Goal: Navigation & Orientation: Find specific page/section

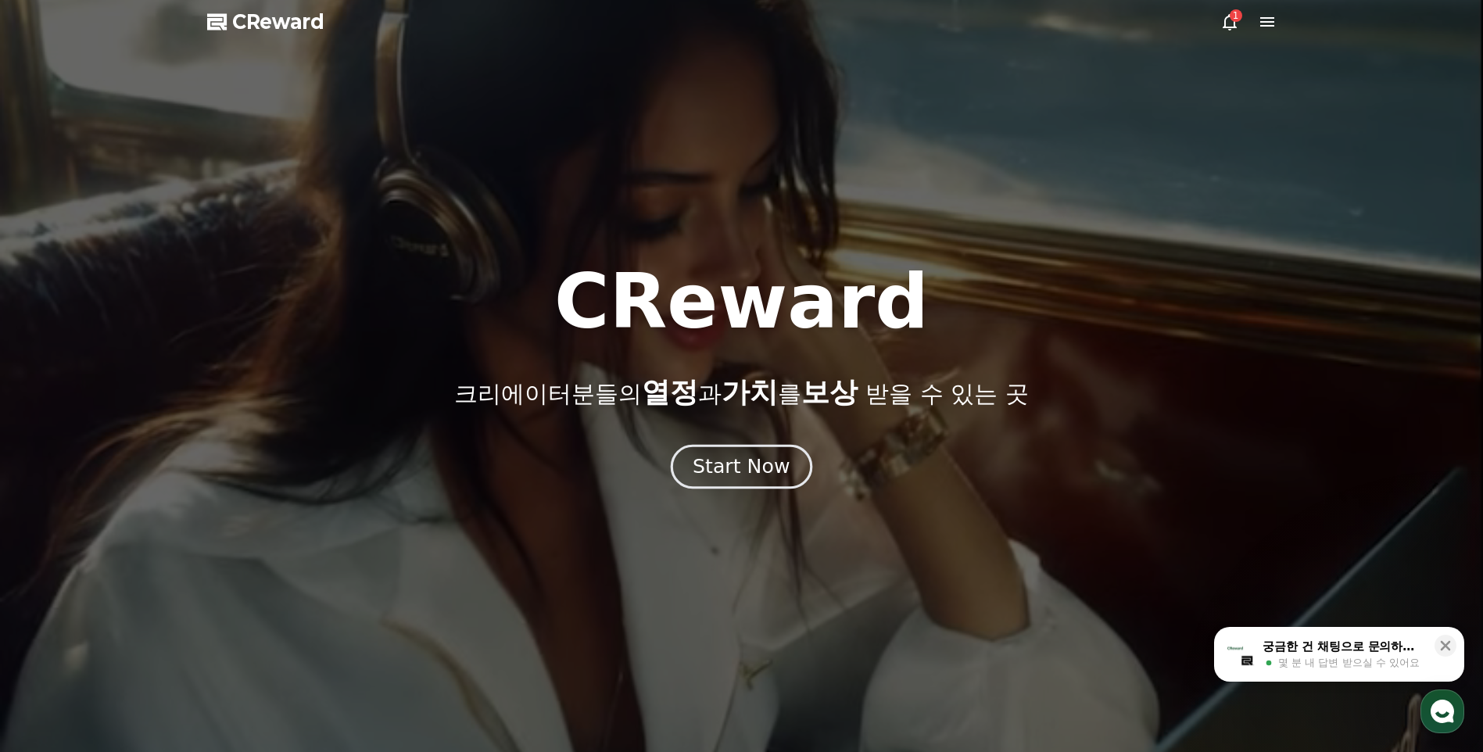
drag, startPoint x: 733, startPoint y: 469, endPoint x: 729, endPoint y: 460, distance: 9.9
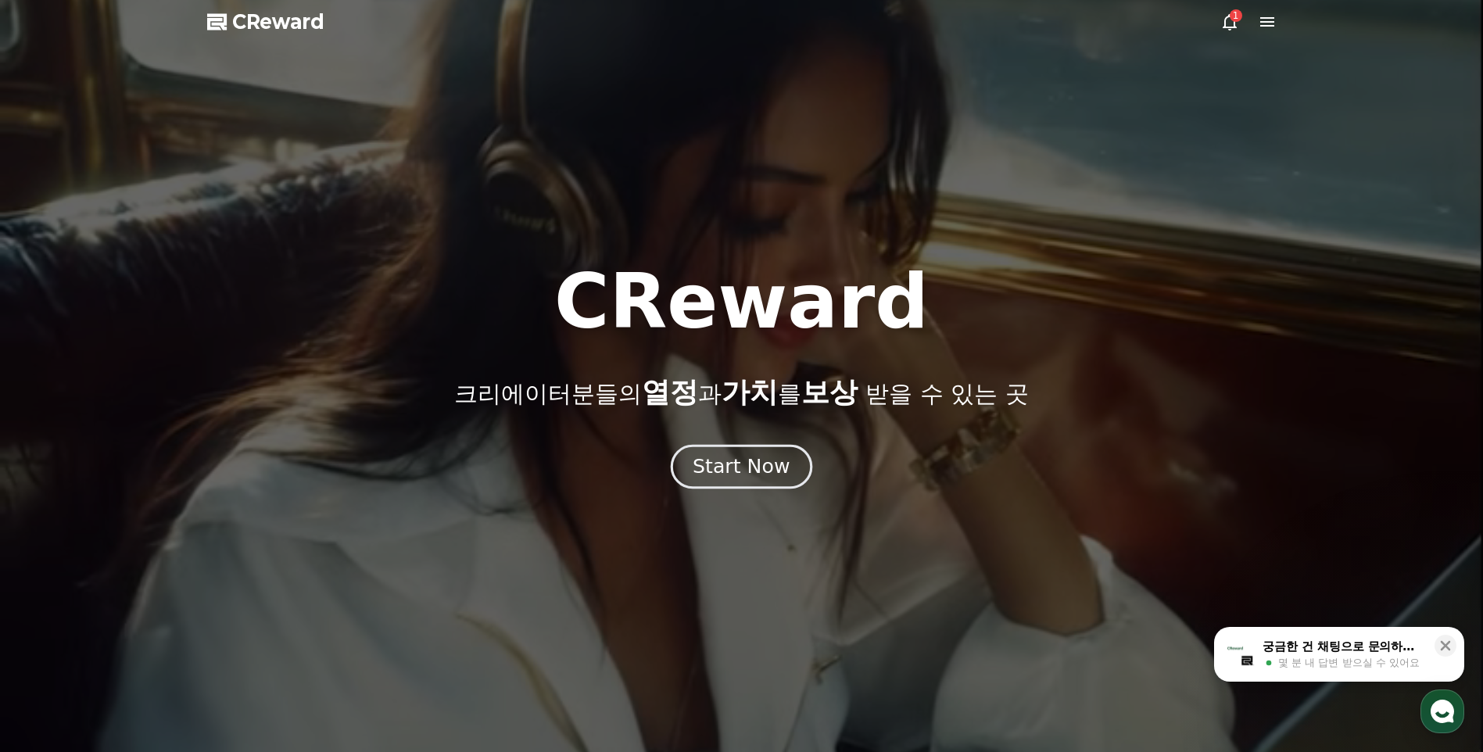
click at [733, 468] on div "Start Now" at bounding box center [741, 466] width 97 height 27
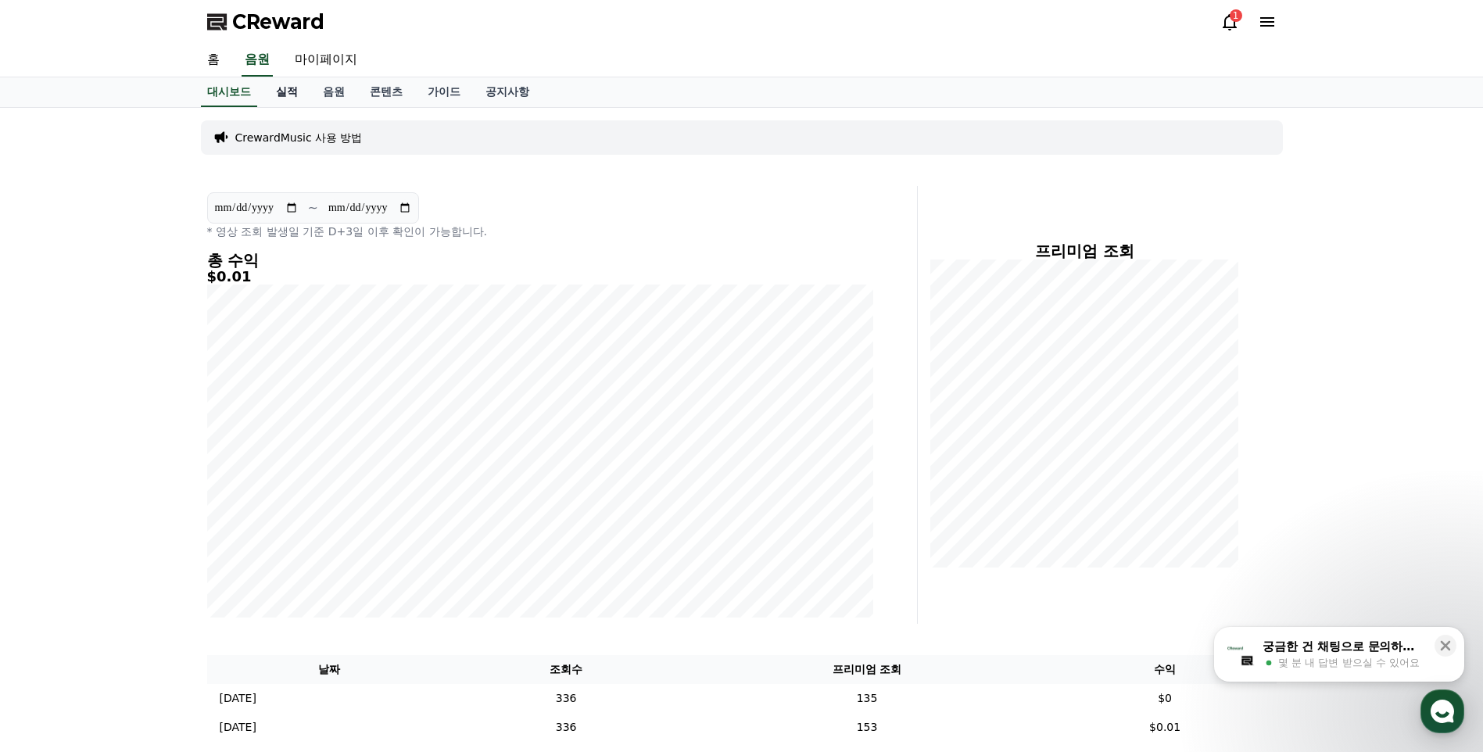
click at [288, 86] on link "실적" at bounding box center [286, 92] width 47 height 30
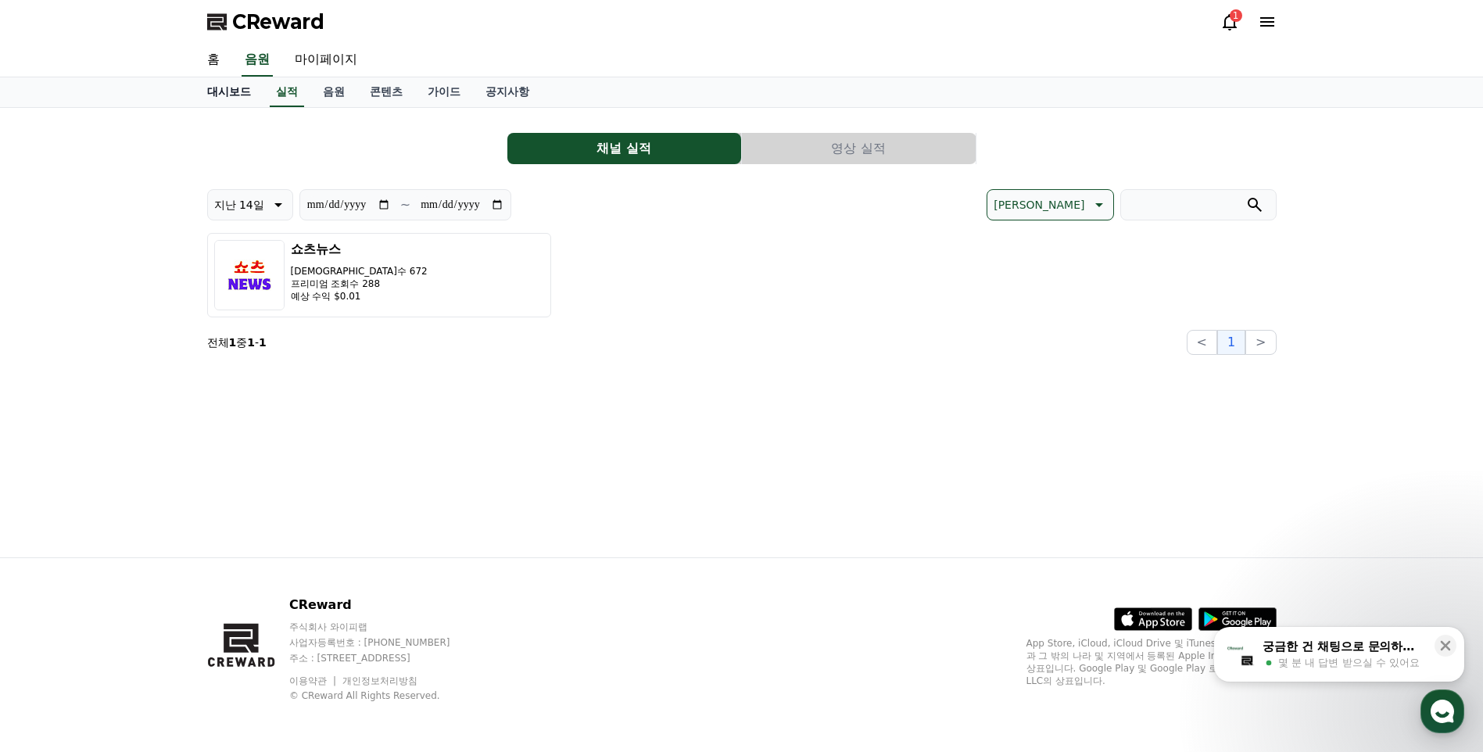
click at [237, 93] on link "대시보드" at bounding box center [229, 92] width 69 height 30
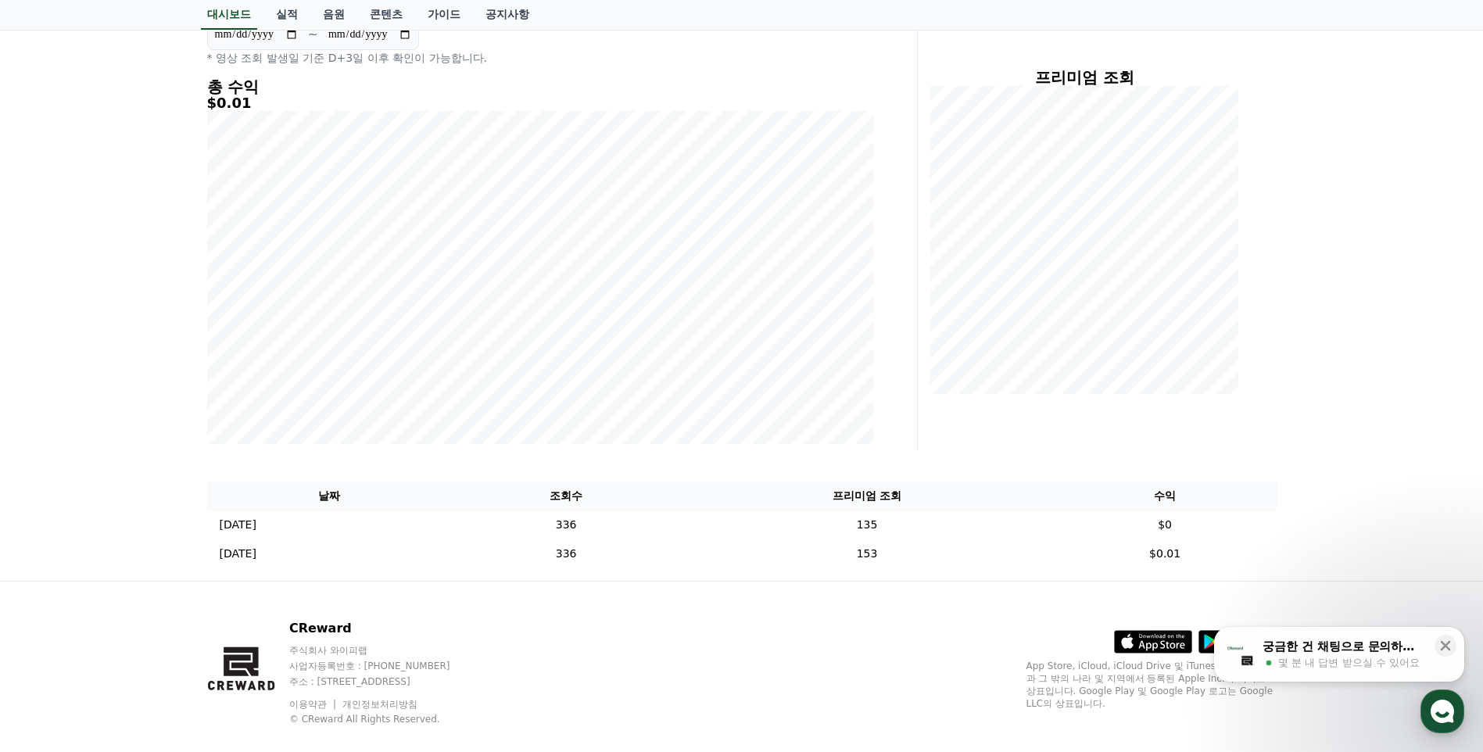
scroll to position [197, 0]
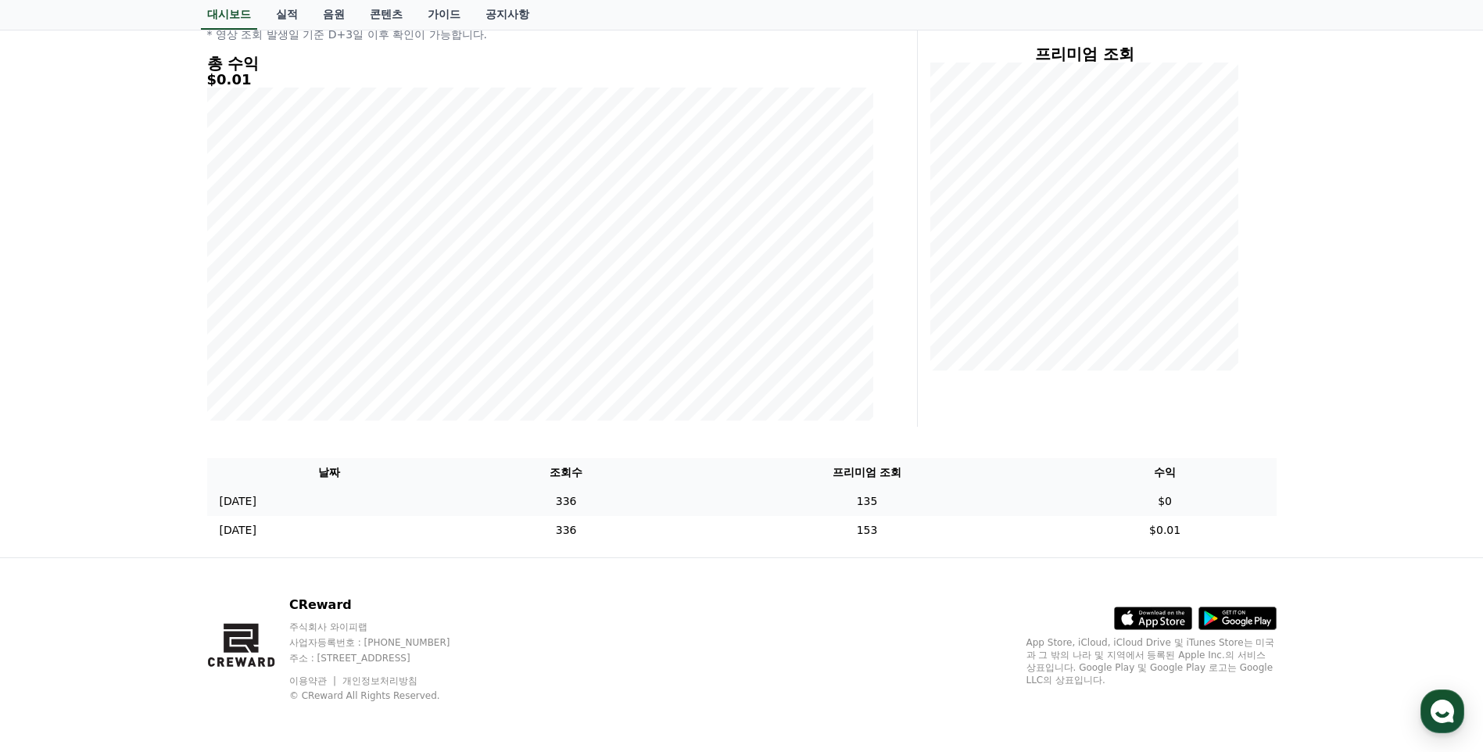
click at [992, 495] on td "135" at bounding box center [866, 501] width 373 height 29
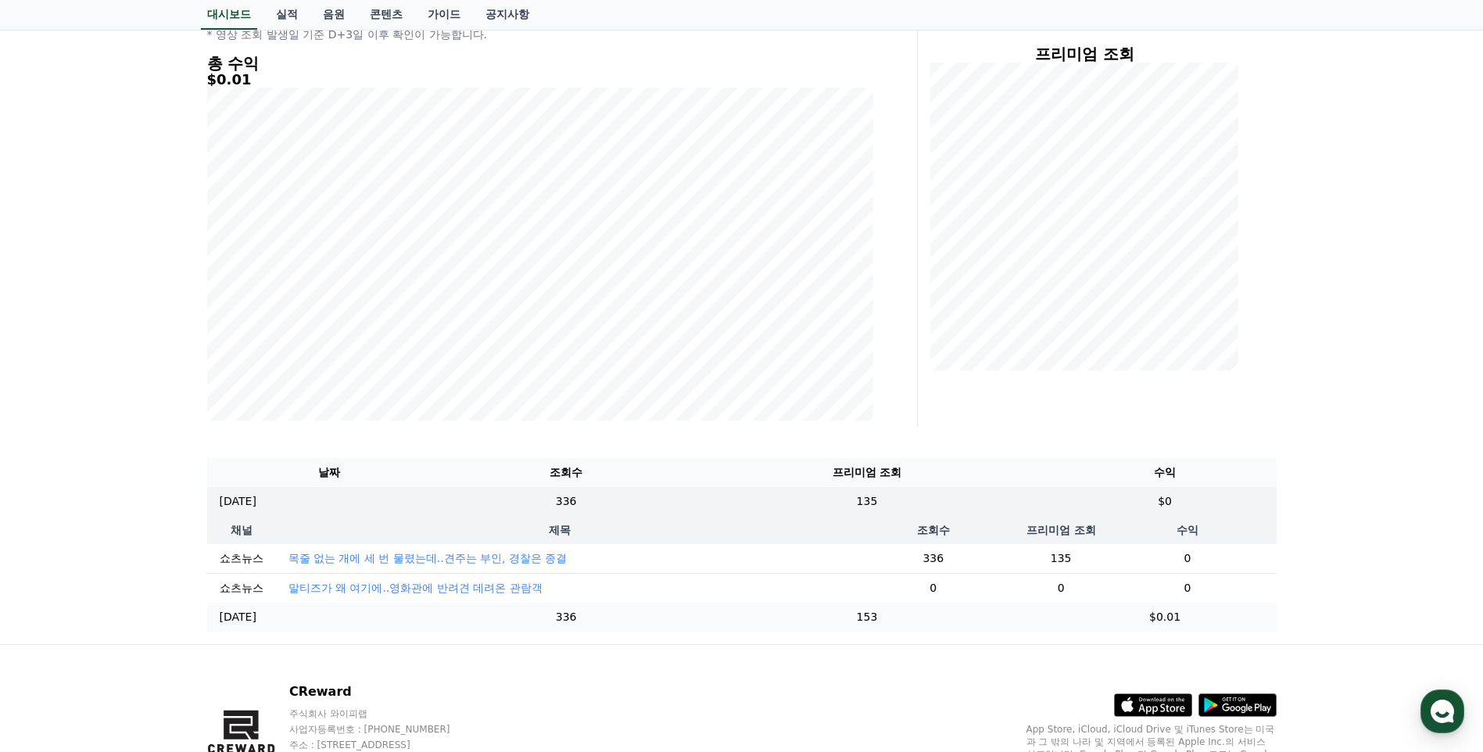
click at [965, 624] on td "153" at bounding box center [866, 617] width 373 height 29
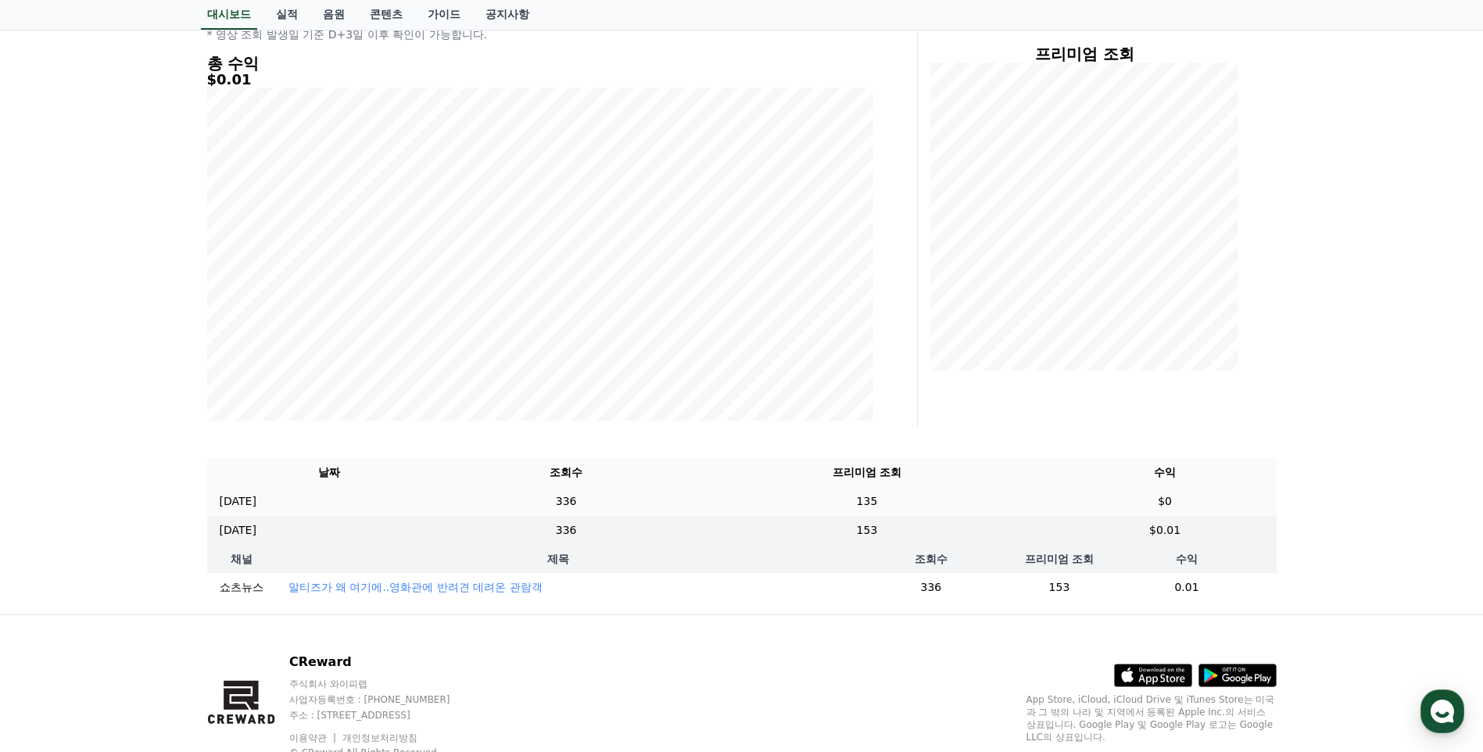
click at [978, 502] on td "135" at bounding box center [866, 501] width 373 height 29
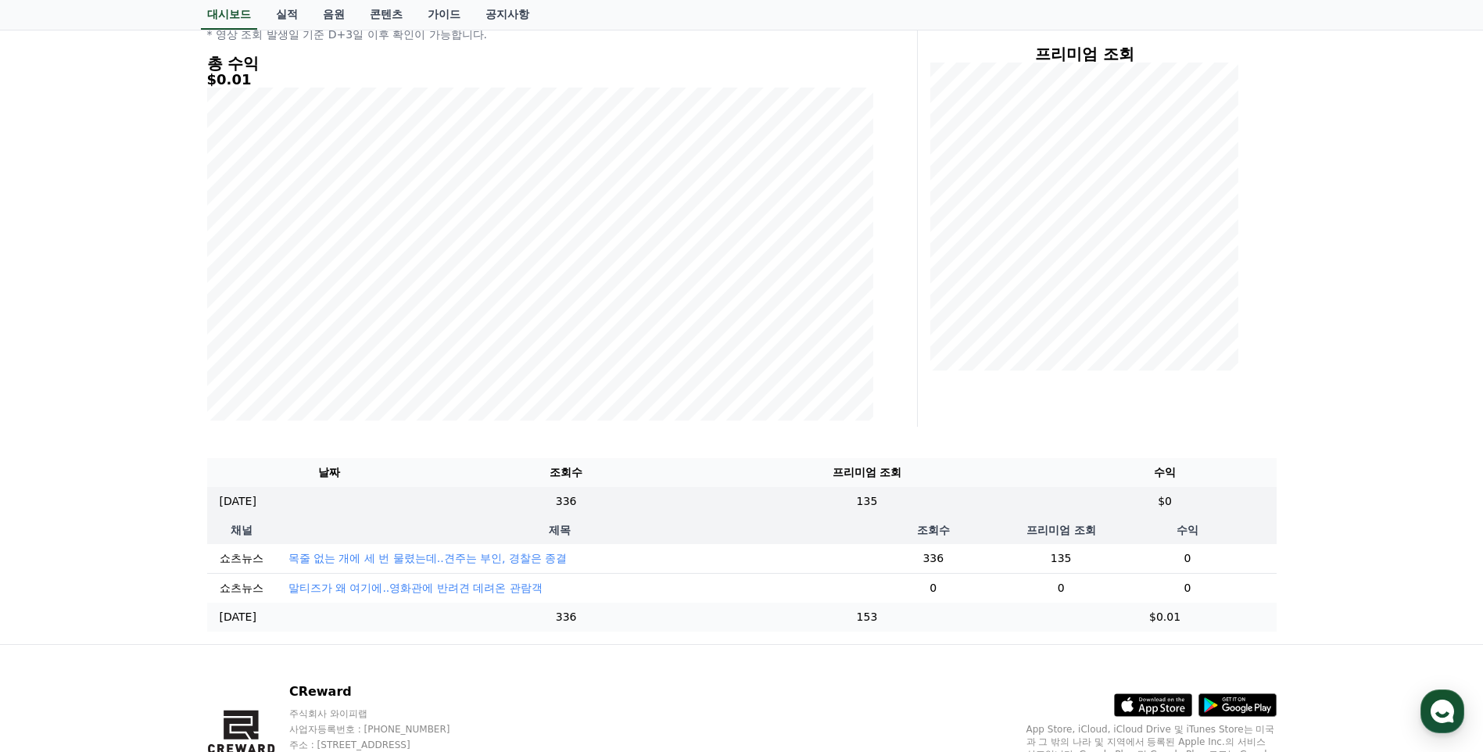
click at [967, 619] on td "153" at bounding box center [866, 617] width 373 height 29
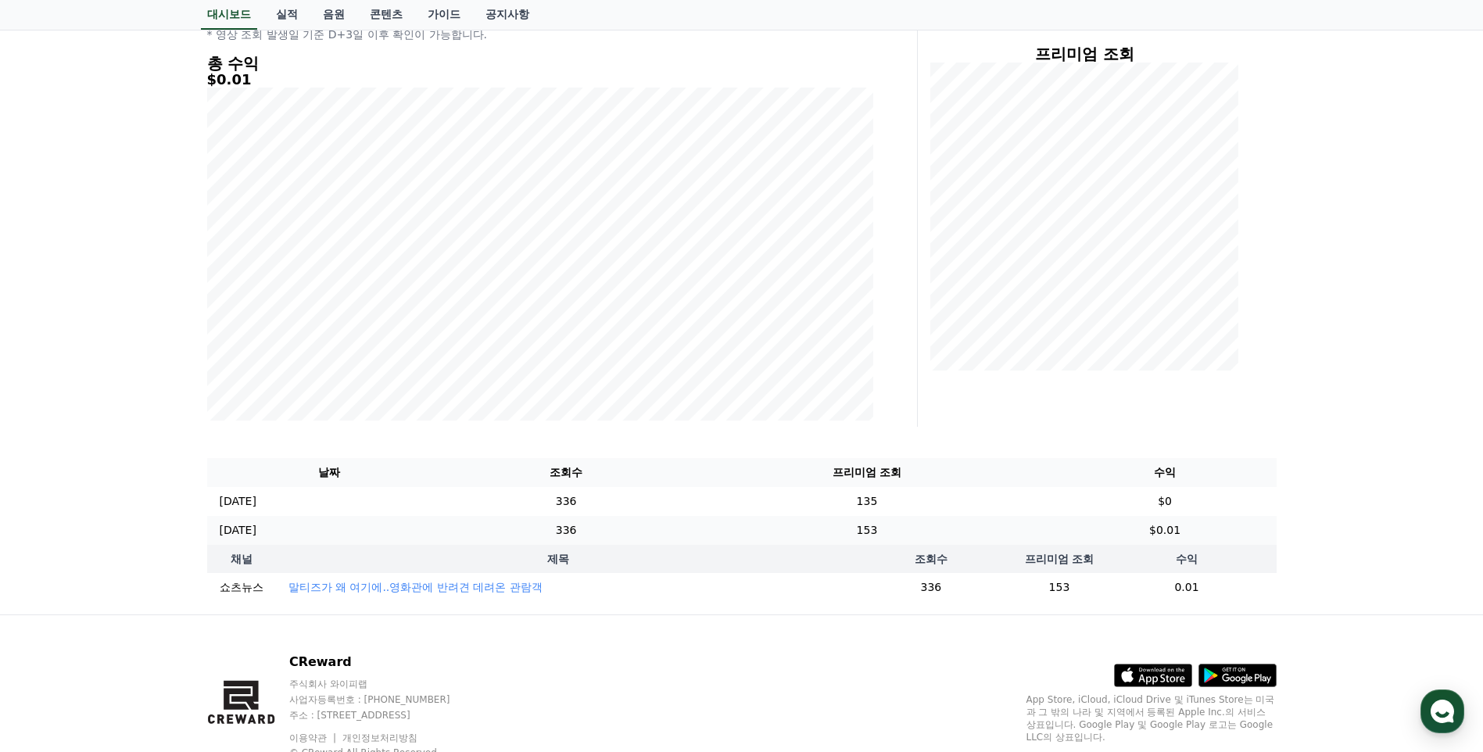
click at [1178, 536] on td "$0.01" at bounding box center [1165, 530] width 223 height 29
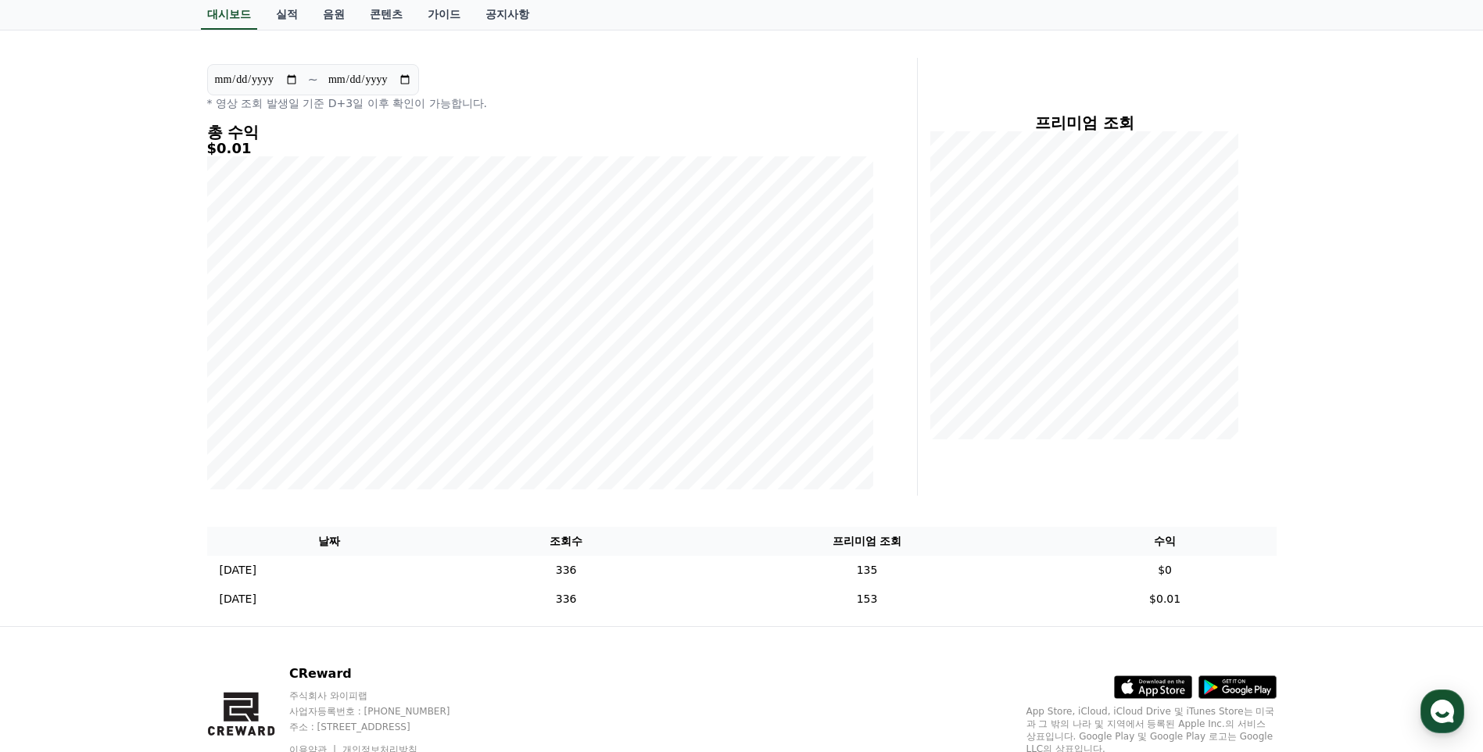
scroll to position [0, 0]
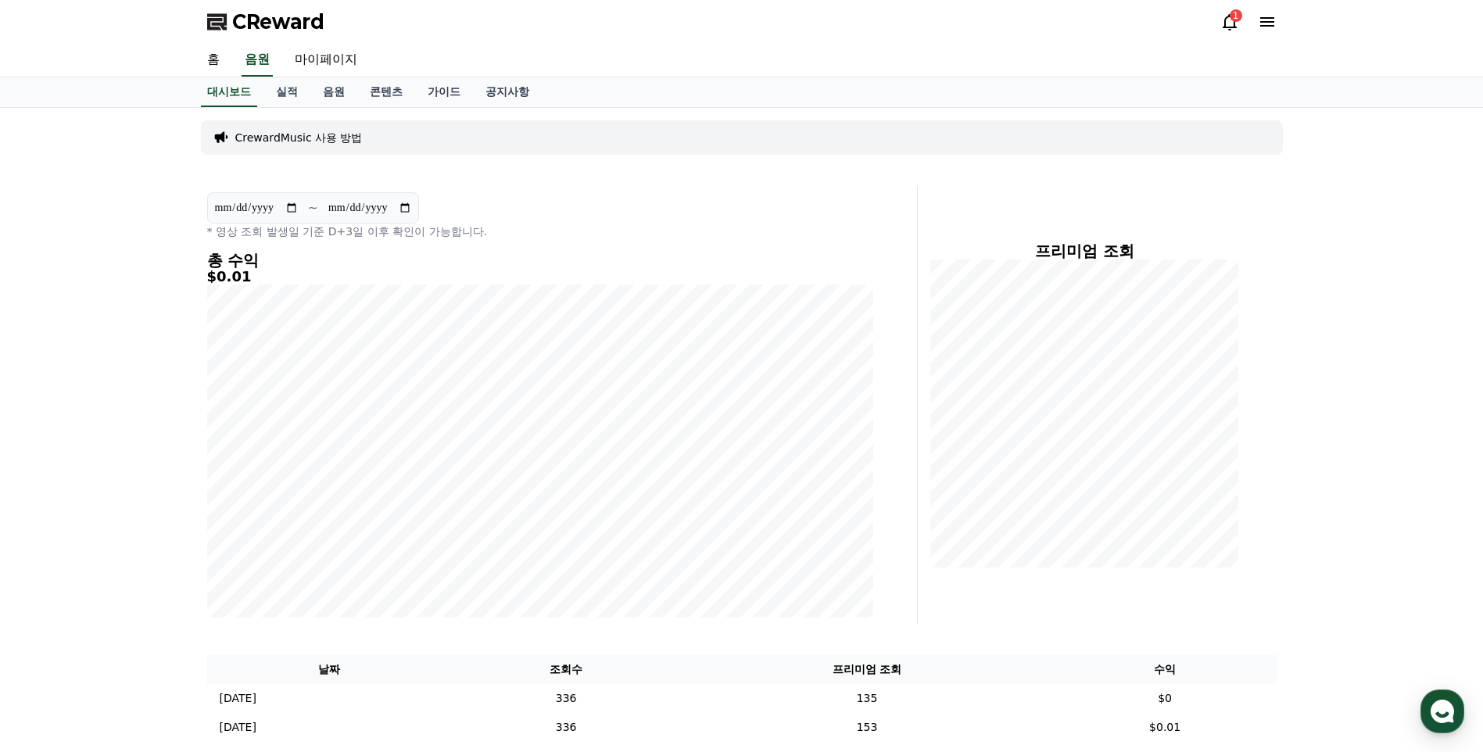
click at [1181, 15] on div "1" at bounding box center [1236, 15] width 13 height 13
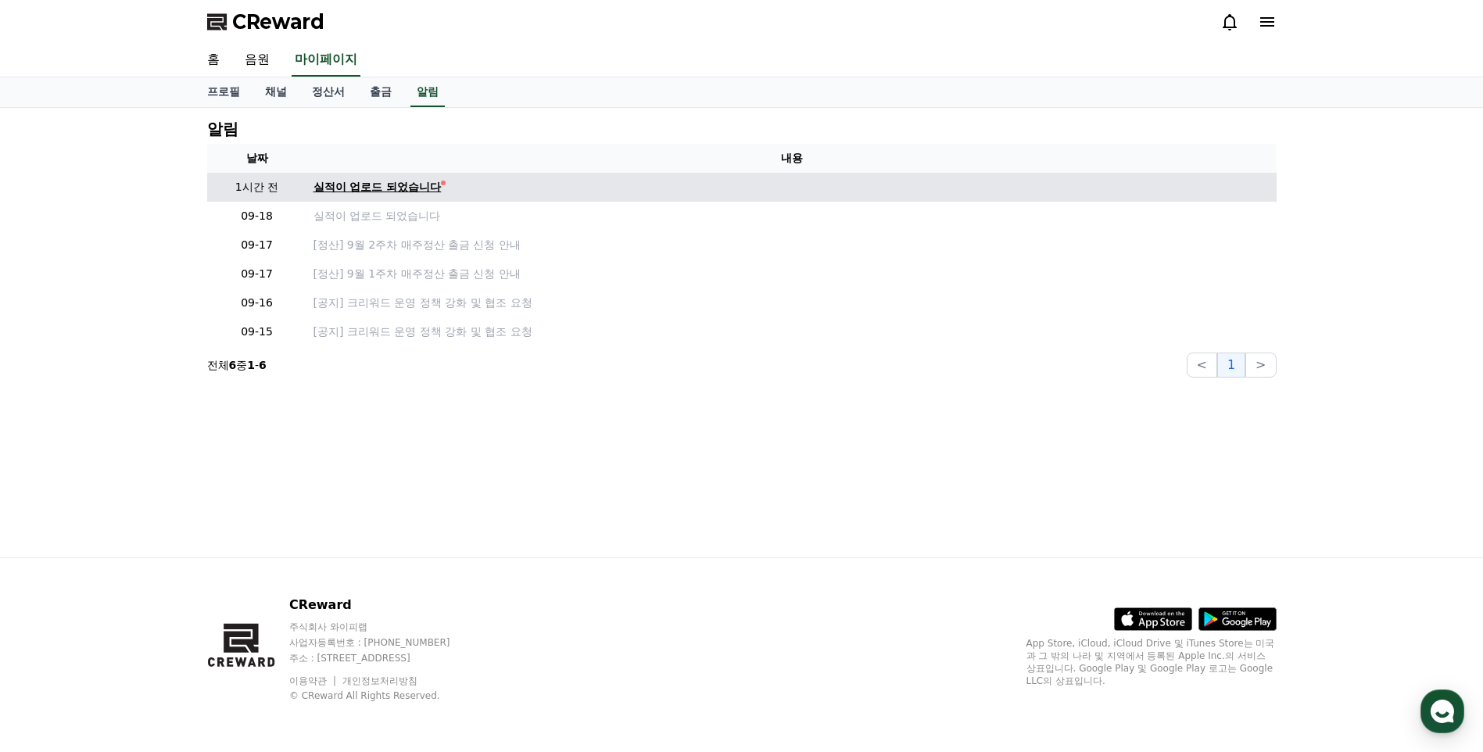
click at [391, 188] on div "실적이 업로드 되었습니다" at bounding box center [378, 187] width 128 height 16
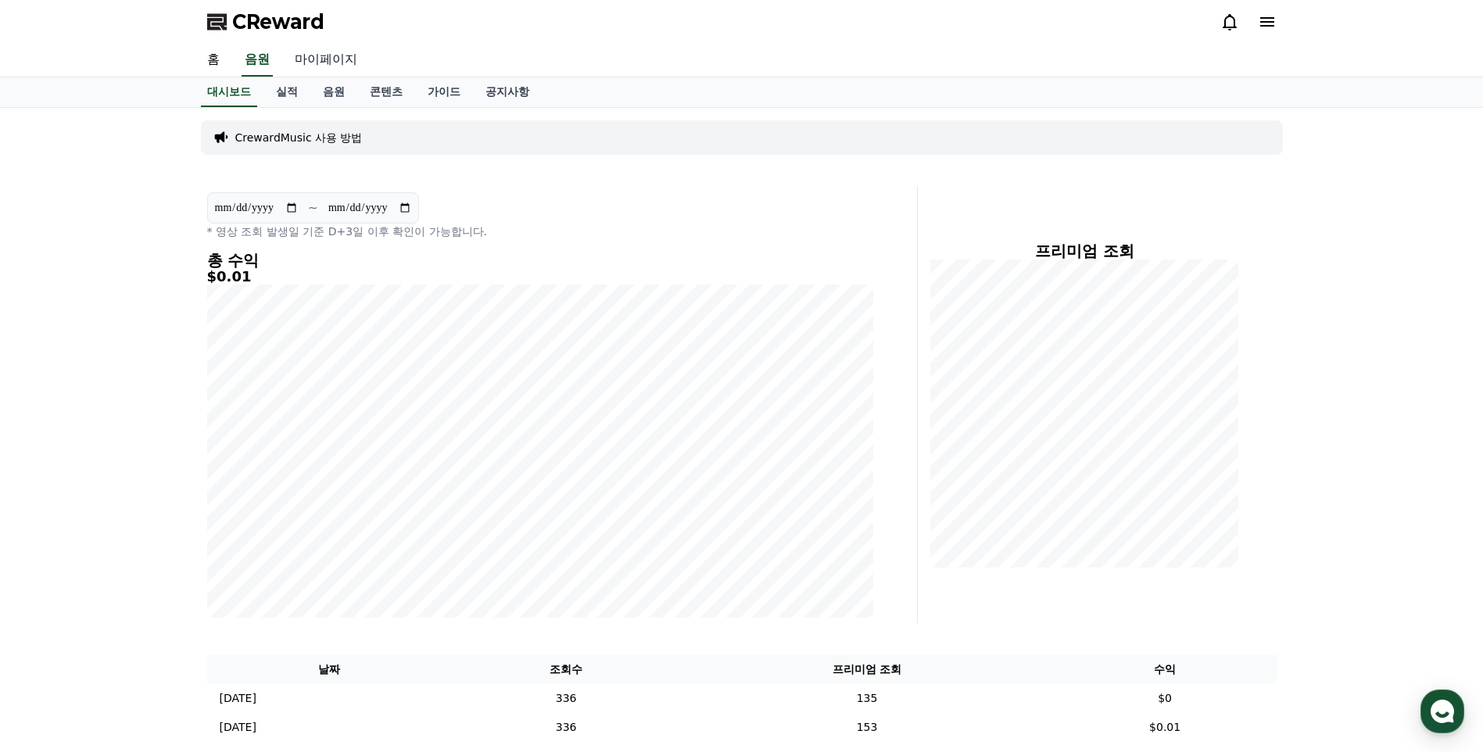
click at [328, 53] on link "마이페이지" at bounding box center [326, 60] width 88 height 33
select select "**********"
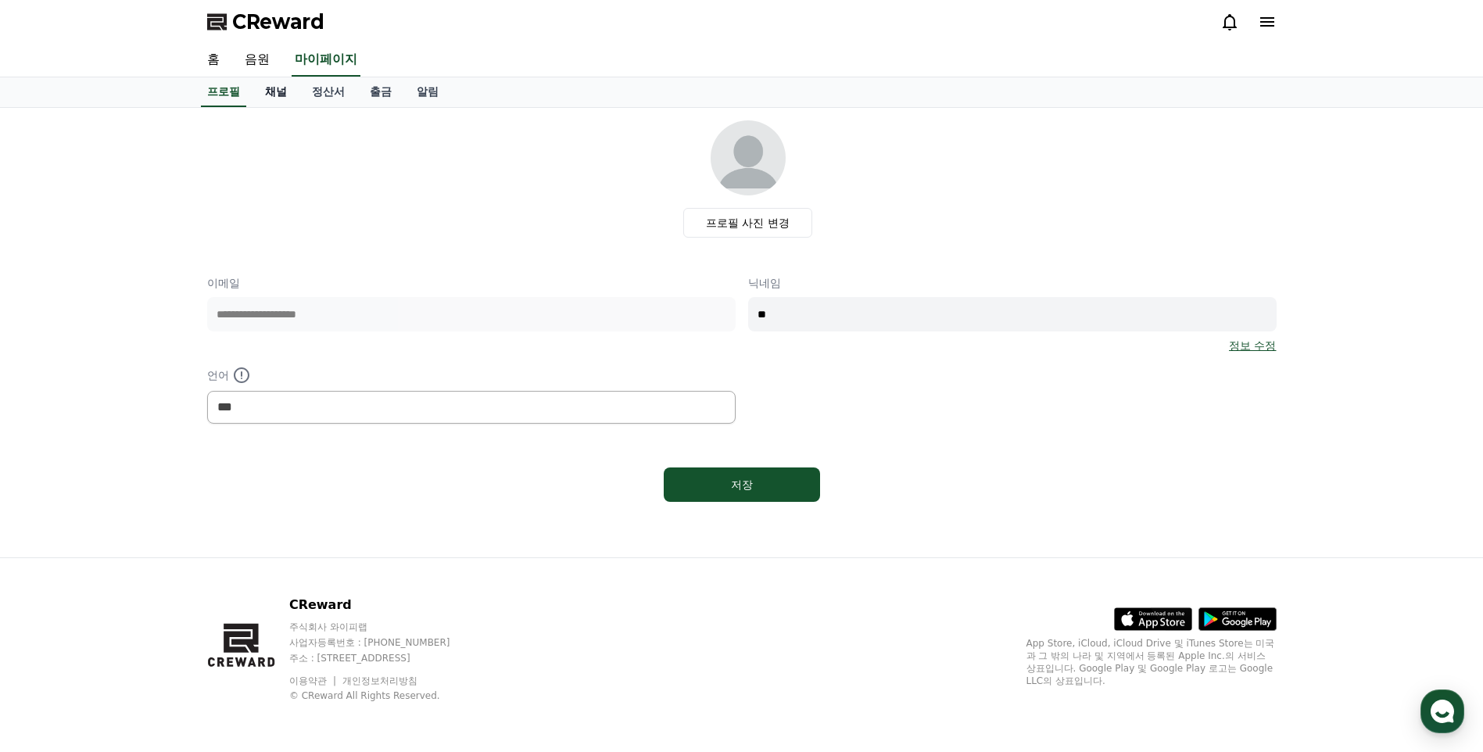
click at [285, 95] on link "채널" at bounding box center [276, 92] width 47 height 30
